Goal: Transaction & Acquisition: Obtain resource

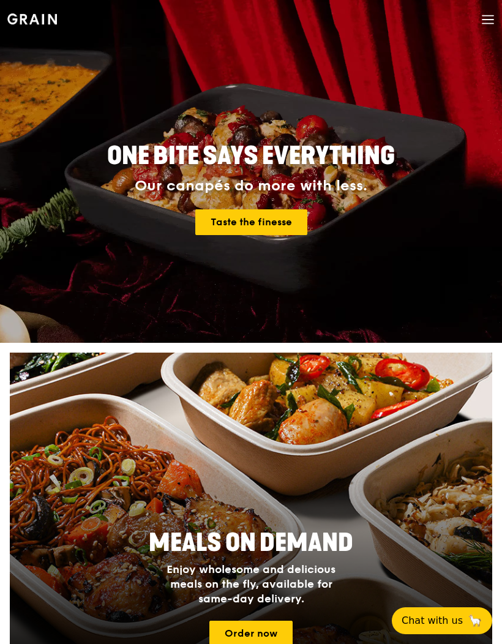
click at [485, 20] on icon at bounding box center [487, 20] width 11 height 0
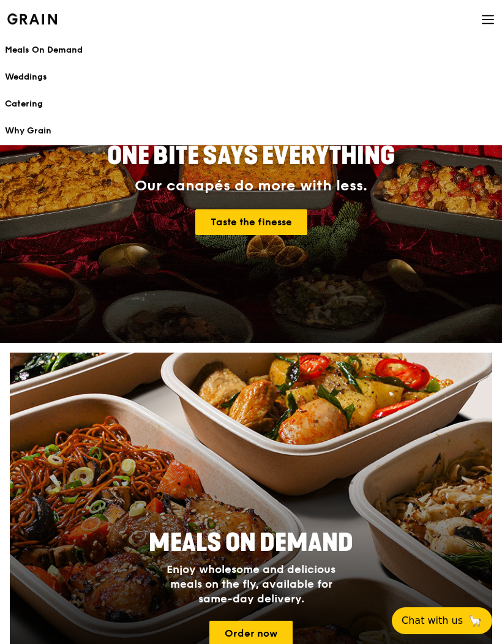
click at [35, 106] on div "Catering" at bounding box center [251, 104] width 492 height 12
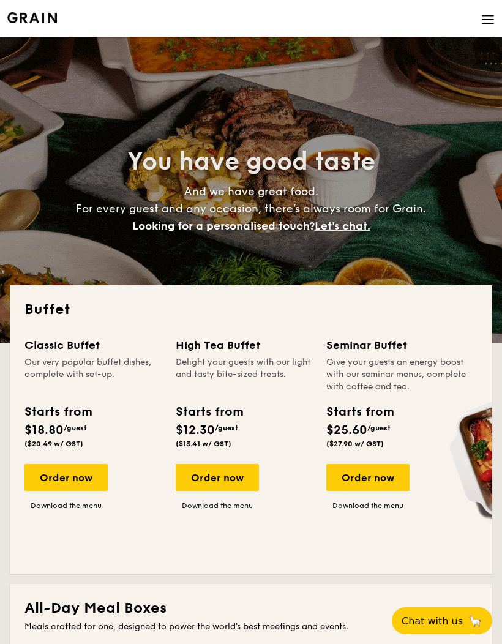
select select
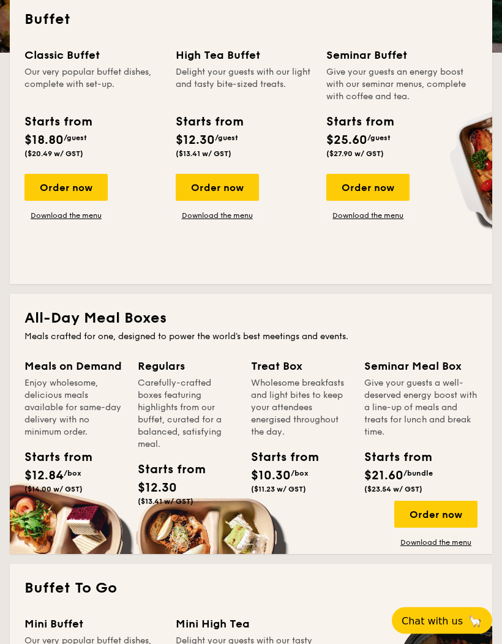
scroll to position [290, 0]
click at [435, 526] on div "Order now" at bounding box center [435, 514] width 83 height 27
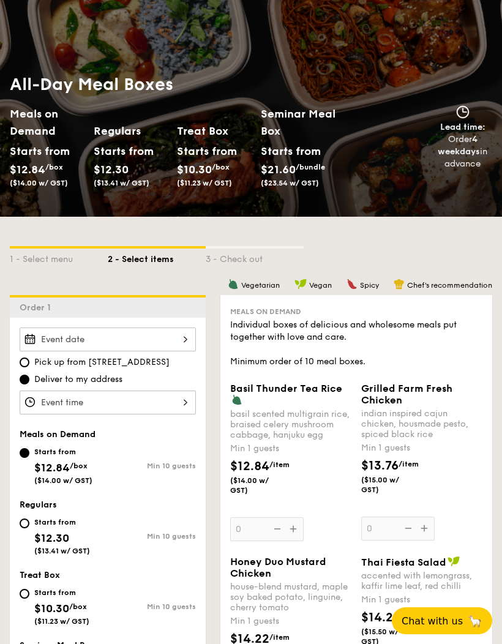
scroll to position [186, 0]
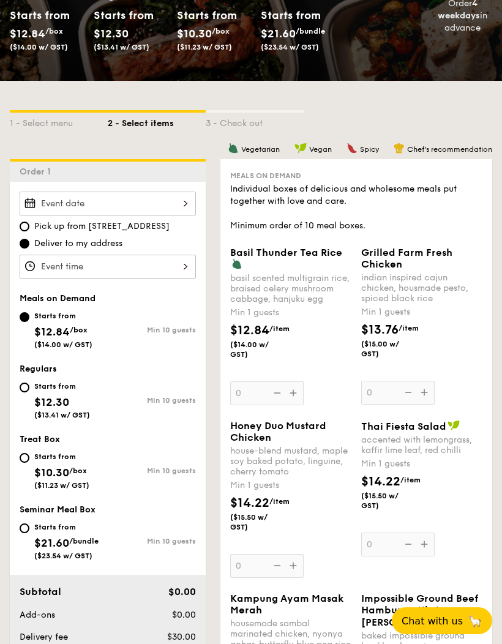
select select
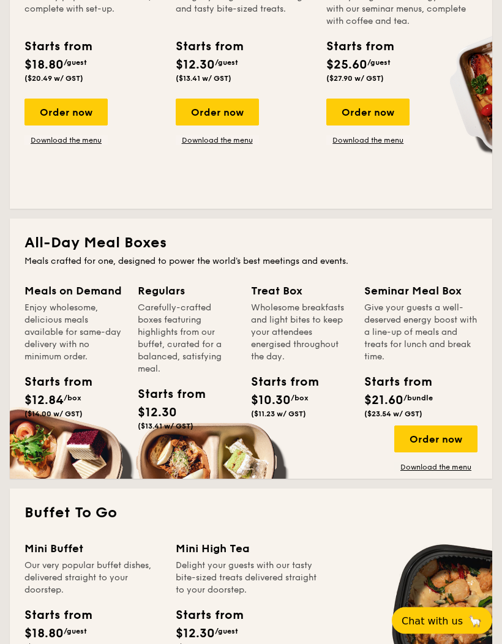
scroll to position [408, 0]
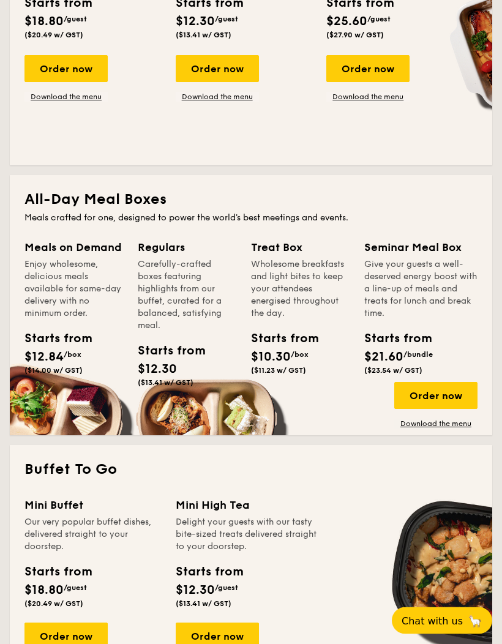
click at [419, 427] on link "Download the menu" at bounding box center [435, 424] width 83 height 10
